Goal: Task Accomplishment & Management: Use online tool/utility

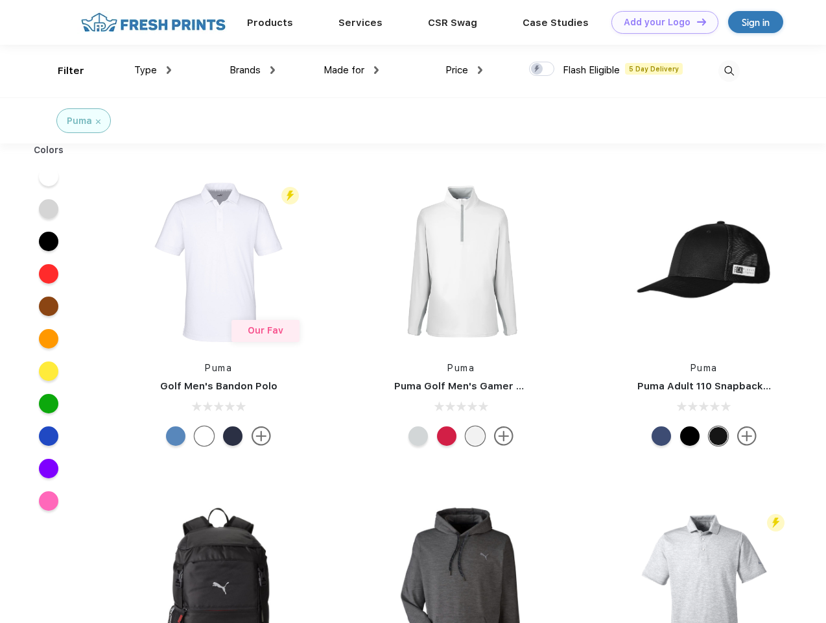
click at [660, 22] on link "Add your Logo Design Tool" at bounding box center [665, 22] width 107 height 23
click at [0, 0] on div "Design Tool" at bounding box center [0, 0] width 0 height 0
click at [696, 21] on link "Add your Logo Design Tool" at bounding box center [665, 22] width 107 height 23
click at [62, 71] on div "Filter" at bounding box center [71, 71] width 27 height 15
click at [153, 70] on span "Type" at bounding box center [145, 70] width 23 height 12
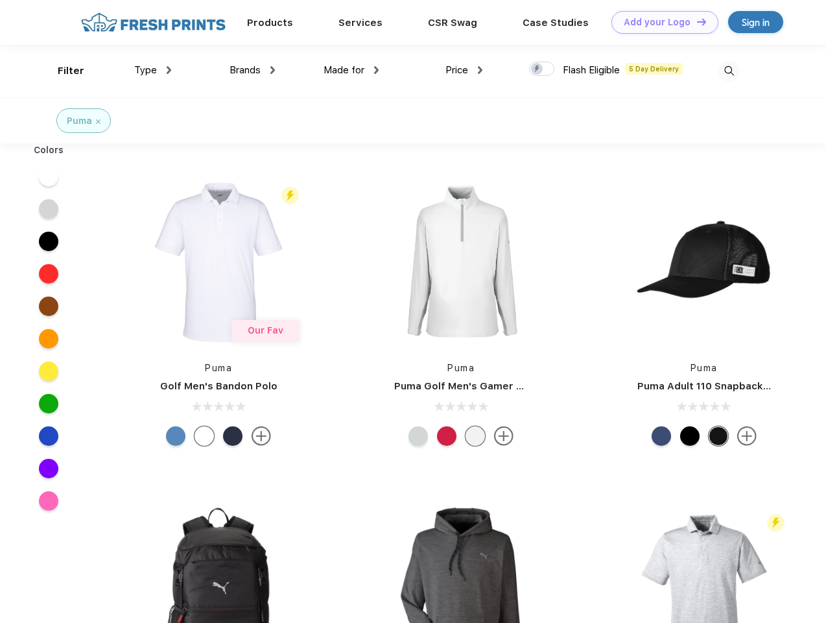
click at [252, 70] on span "Brands" at bounding box center [245, 70] width 31 height 12
click at [351, 70] on span "Made for" at bounding box center [344, 70] width 41 height 12
click at [464, 70] on span "Price" at bounding box center [457, 70] width 23 height 12
click at [542, 69] on div at bounding box center [541, 69] width 25 height 14
click at [538, 69] on input "checkbox" at bounding box center [533, 65] width 8 height 8
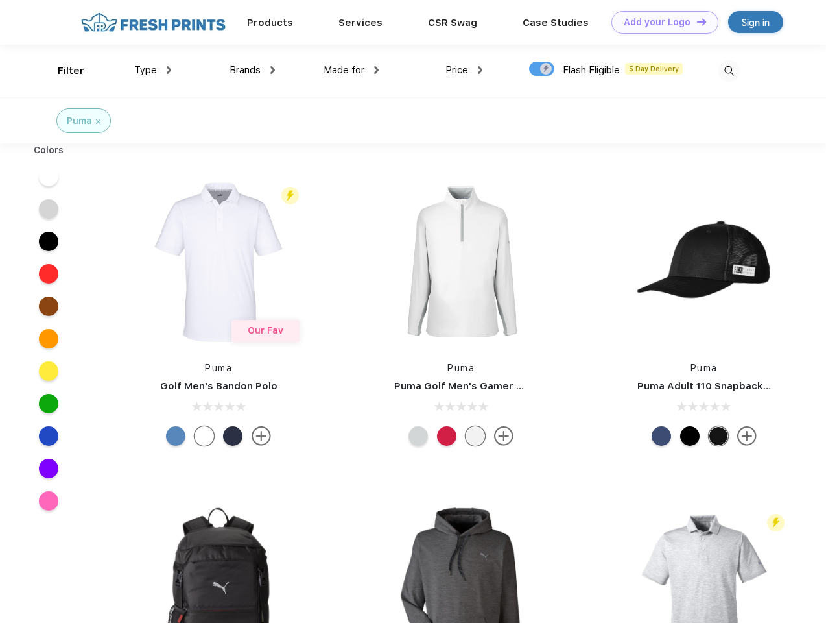
click at [729, 71] on img at bounding box center [729, 70] width 21 height 21
